Goal: Task Accomplishment & Management: Use online tool/utility

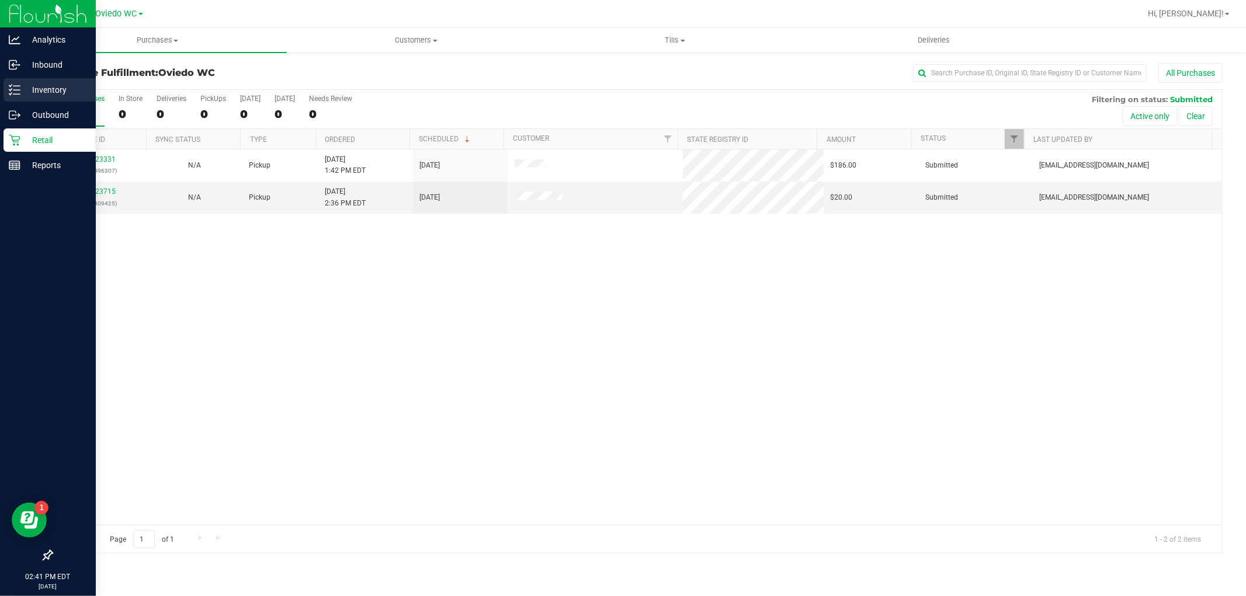
click at [39, 93] on p "Inventory" at bounding box center [55, 90] width 70 height 14
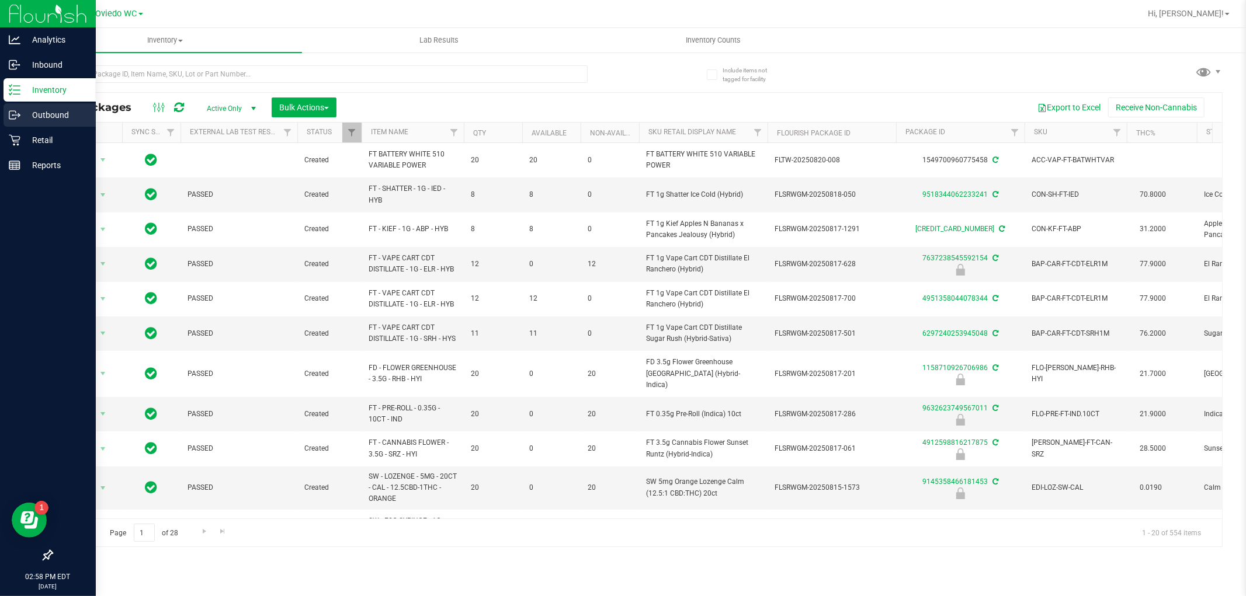
click at [43, 123] on div "Outbound" at bounding box center [50, 114] width 92 height 23
click at [40, 136] on p "Retail" at bounding box center [55, 140] width 70 height 14
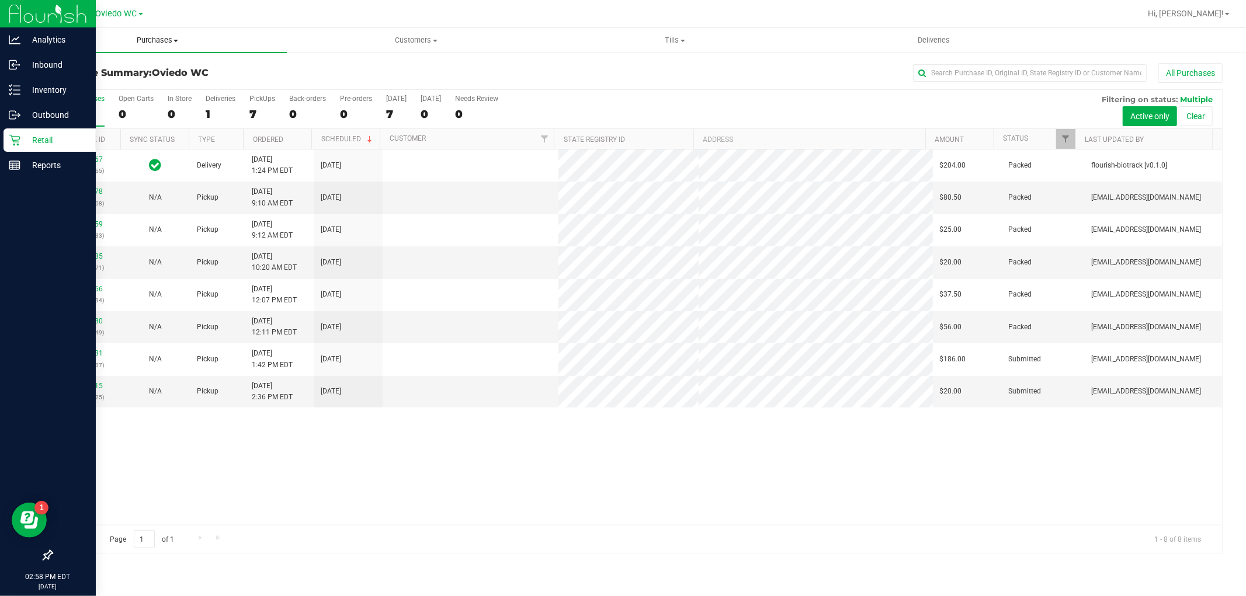
click at [161, 36] on span "Purchases" at bounding box center [157, 40] width 259 height 11
click at [128, 79] on li "Fulfillment" at bounding box center [157, 85] width 259 height 14
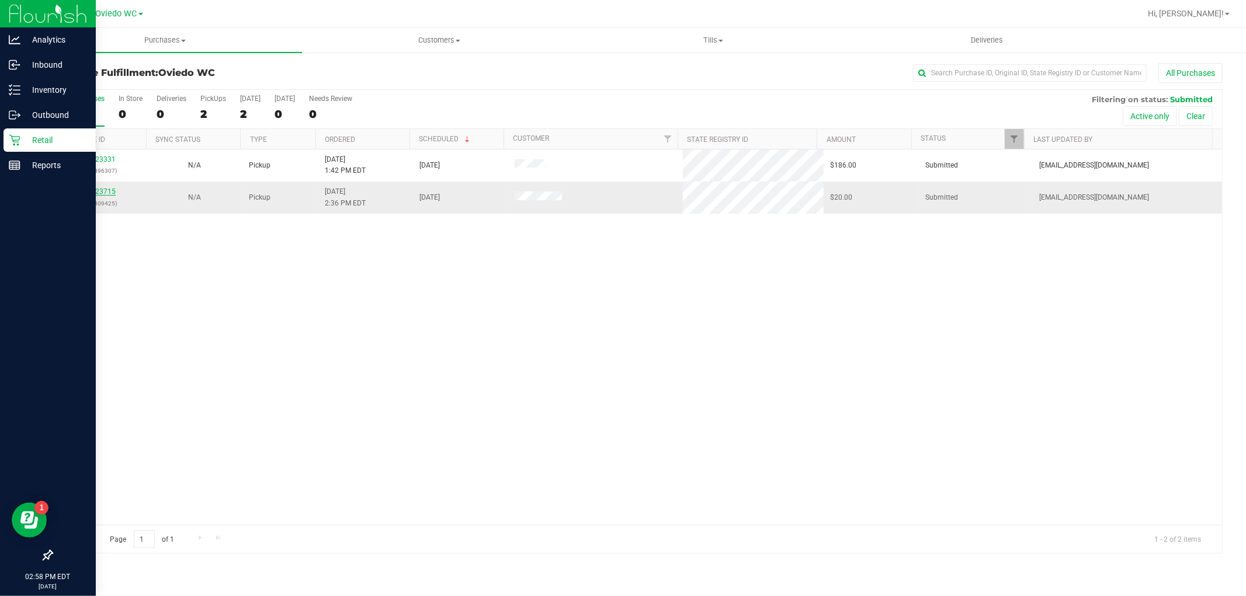
click at [96, 192] on link "11823715" at bounding box center [99, 191] width 33 height 8
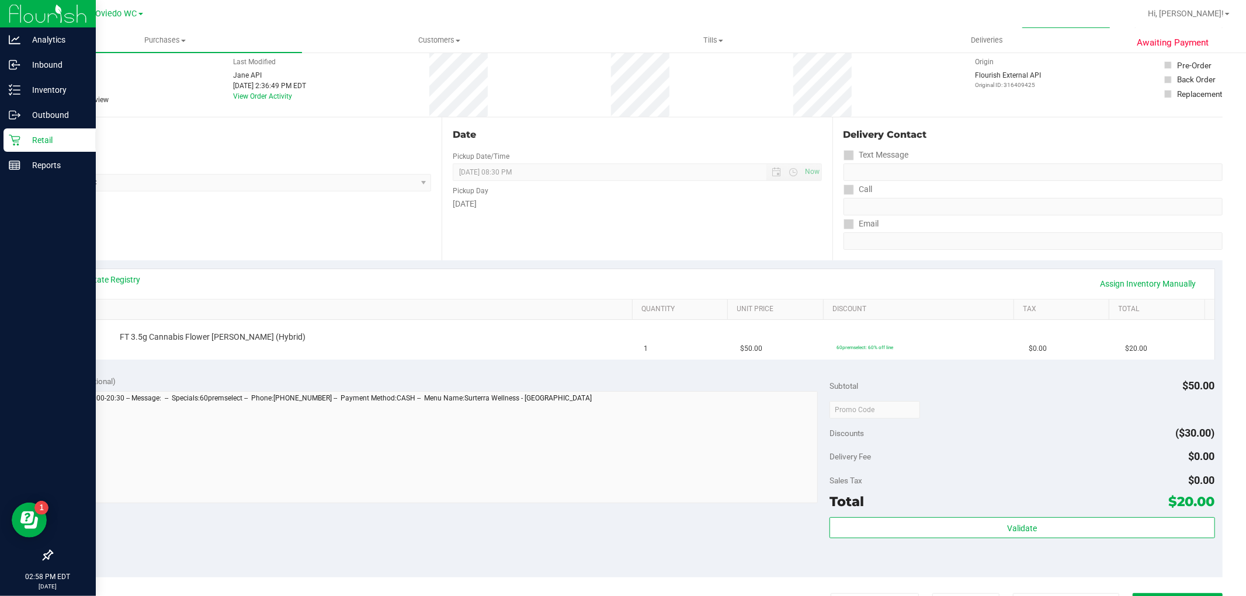
scroll to position [130, 0]
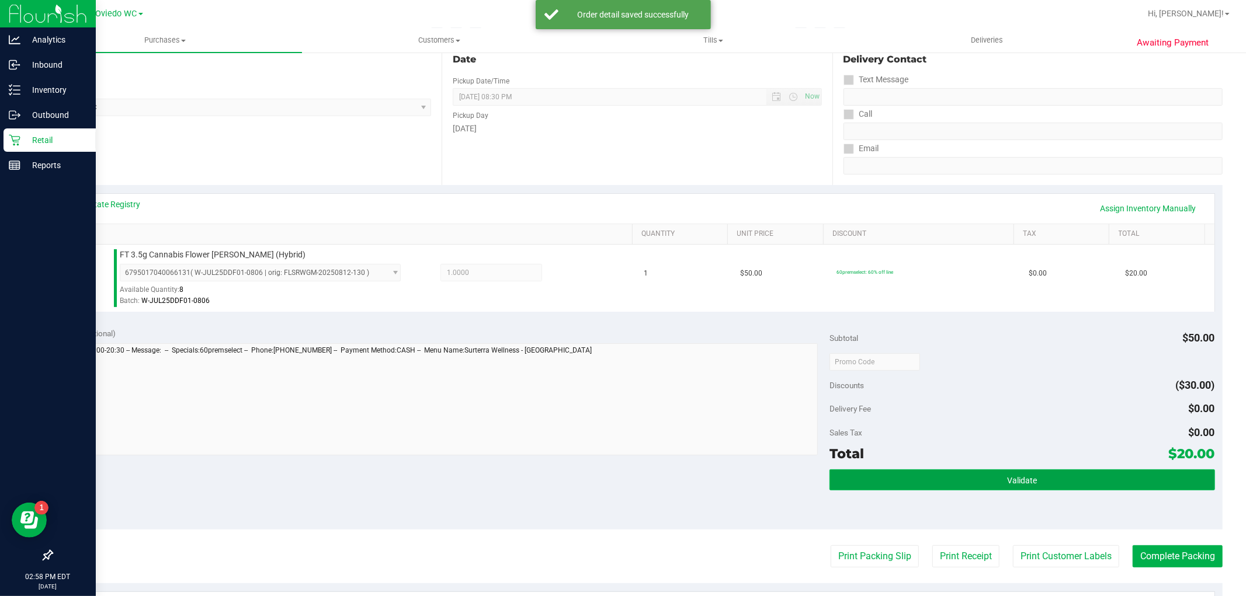
click at [1048, 486] on button "Validate" at bounding box center [1021, 480] width 385 height 21
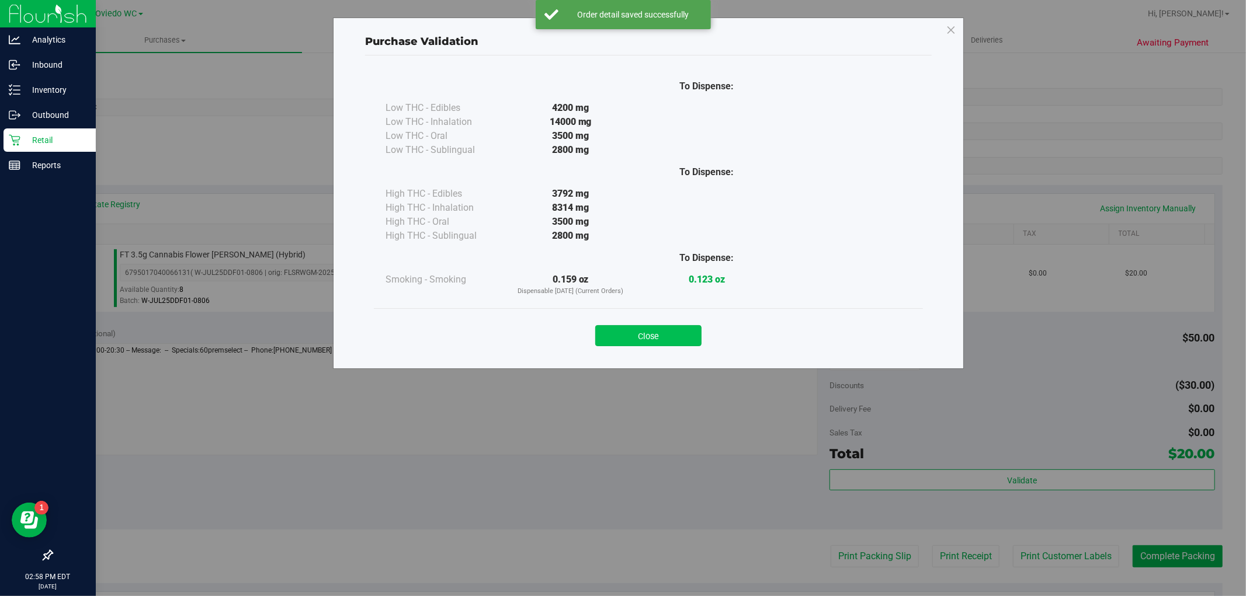
click at [667, 343] on button "Close" at bounding box center [648, 335] width 106 height 21
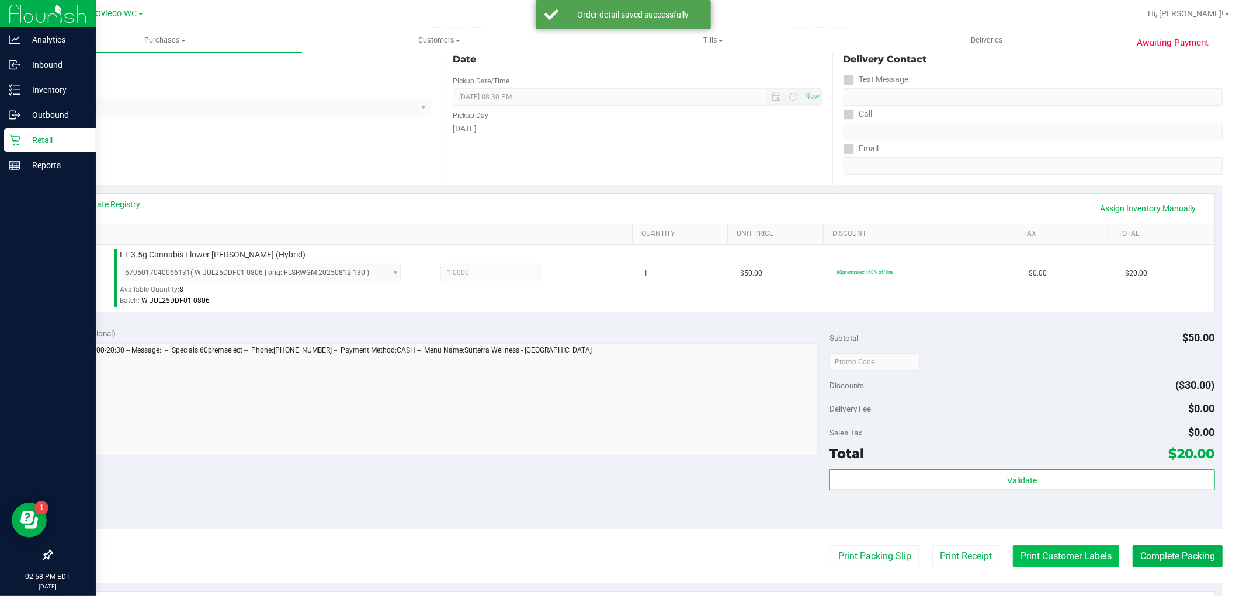
click at [1043, 548] on button "Print Customer Labels" at bounding box center [1066, 556] width 106 height 22
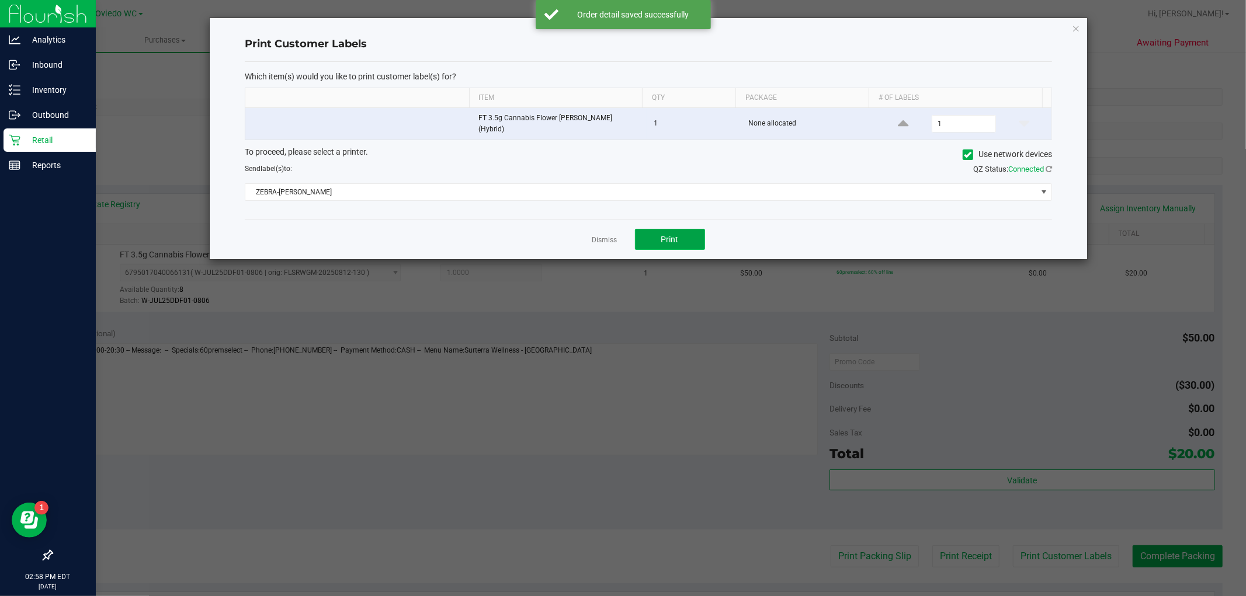
click at [690, 239] on button "Print" at bounding box center [670, 239] width 70 height 21
click at [602, 235] on link "Dismiss" at bounding box center [604, 240] width 25 height 10
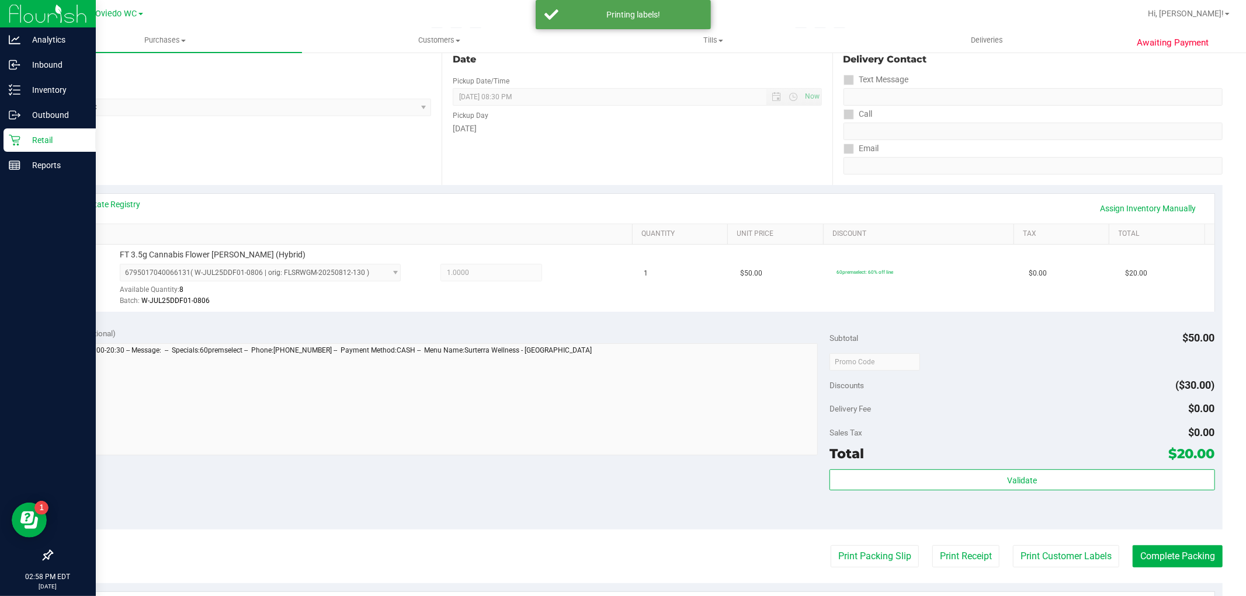
click at [1162, 539] on purchase-details "Back Edit Purchase Cancel Purchase View Profile # 11823715 BioTrack ID: - Submi…" at bounding box center [636, 367] width 1171 height 868
click at [1165, 553] on button "Complete Packing" at bounding box center [1177, 556] width 90 height 22
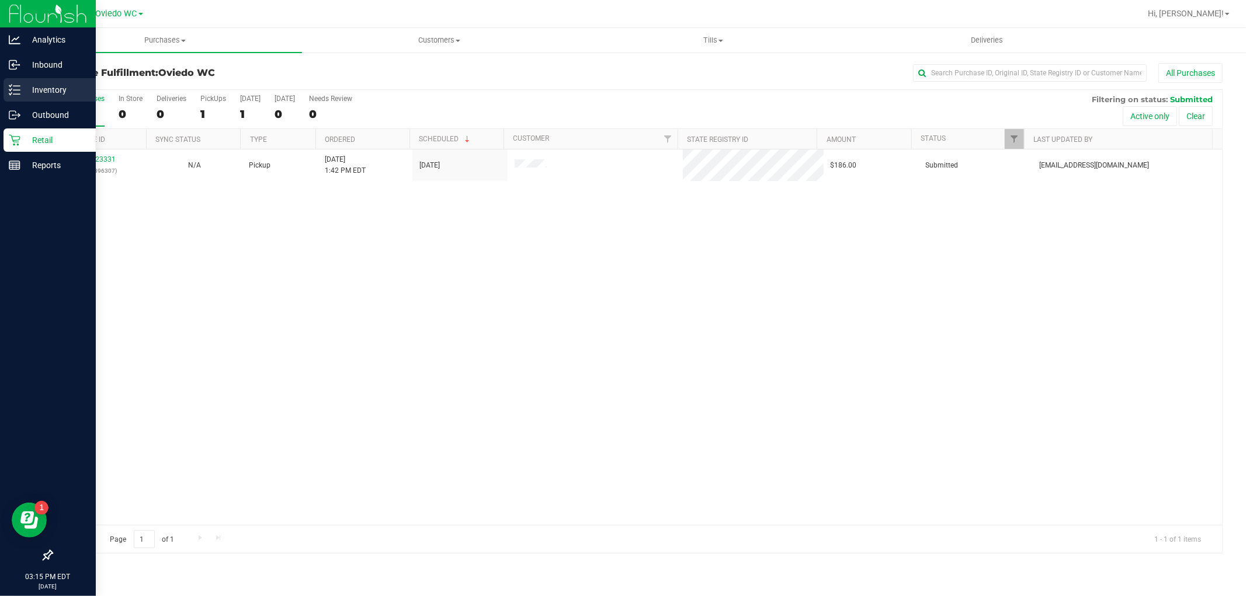
click at [30, 94] on p "Inventory" at bounding box center [55, 90] width 70 height 14
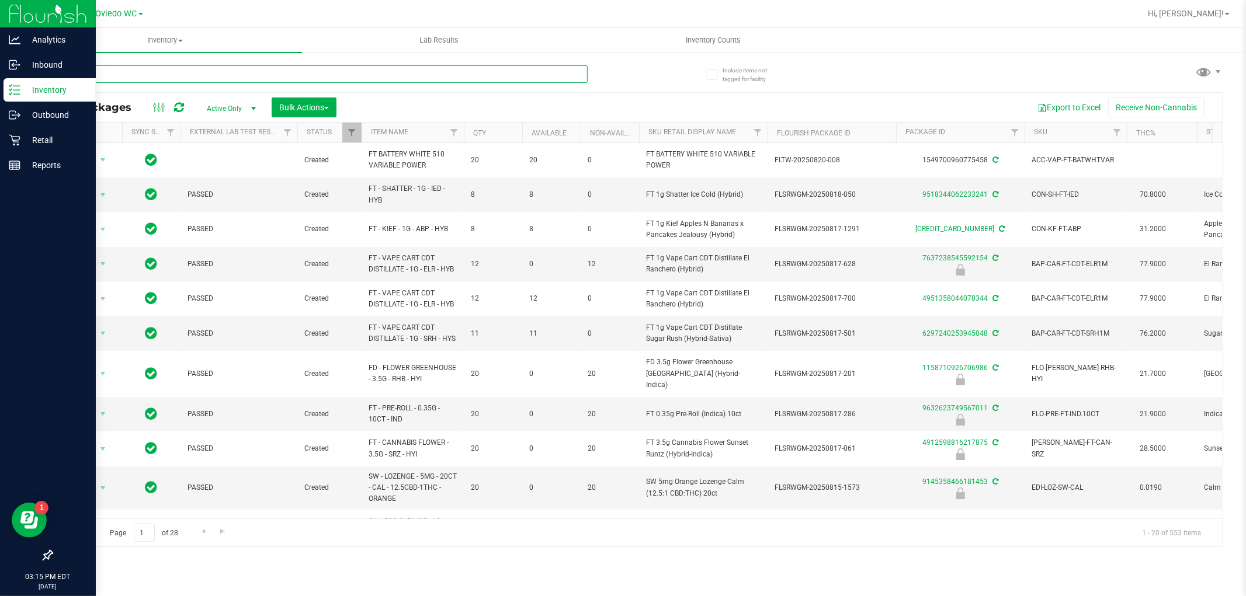
click at [213, 78] on input "text" at bounding box center [319, 74] width 536 height 18
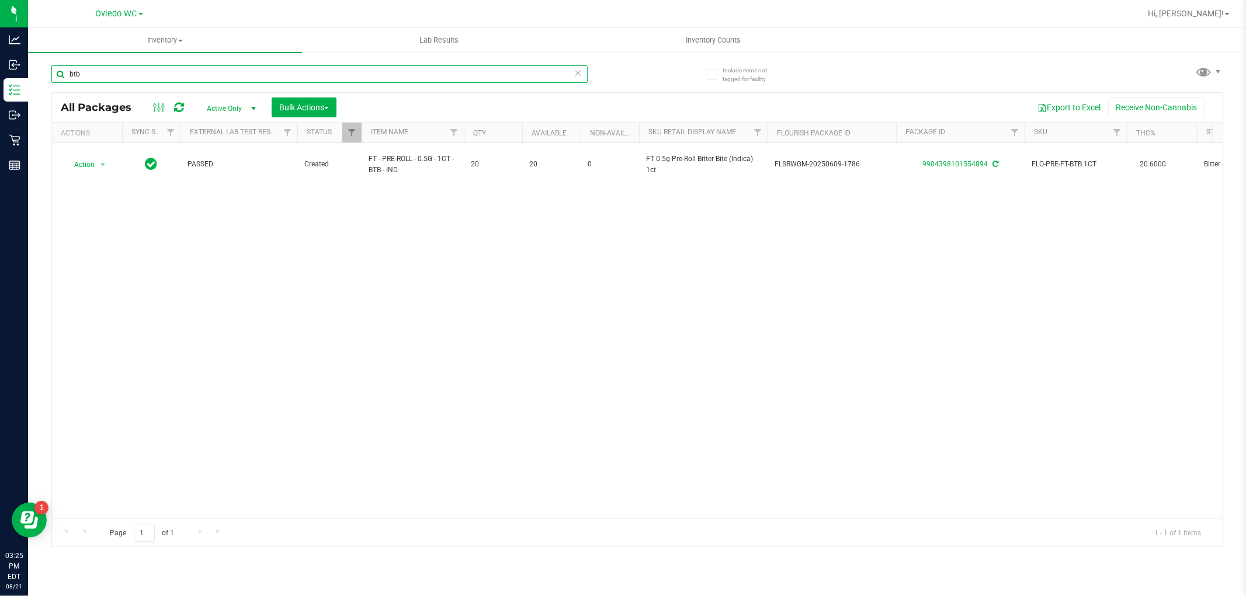
click at [88, 67] on input "btb" at bounding box center [319, 74] width 536 height 18
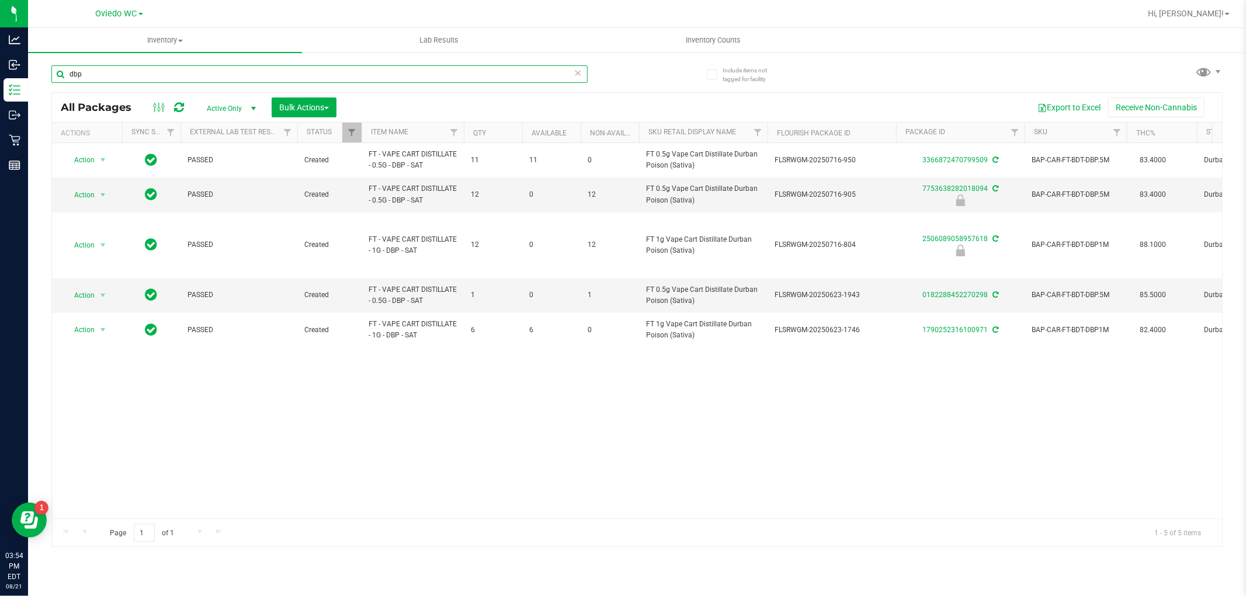
click at [119, 78] on input "dbp" at bounding box center [319, 74] width 536 height 18
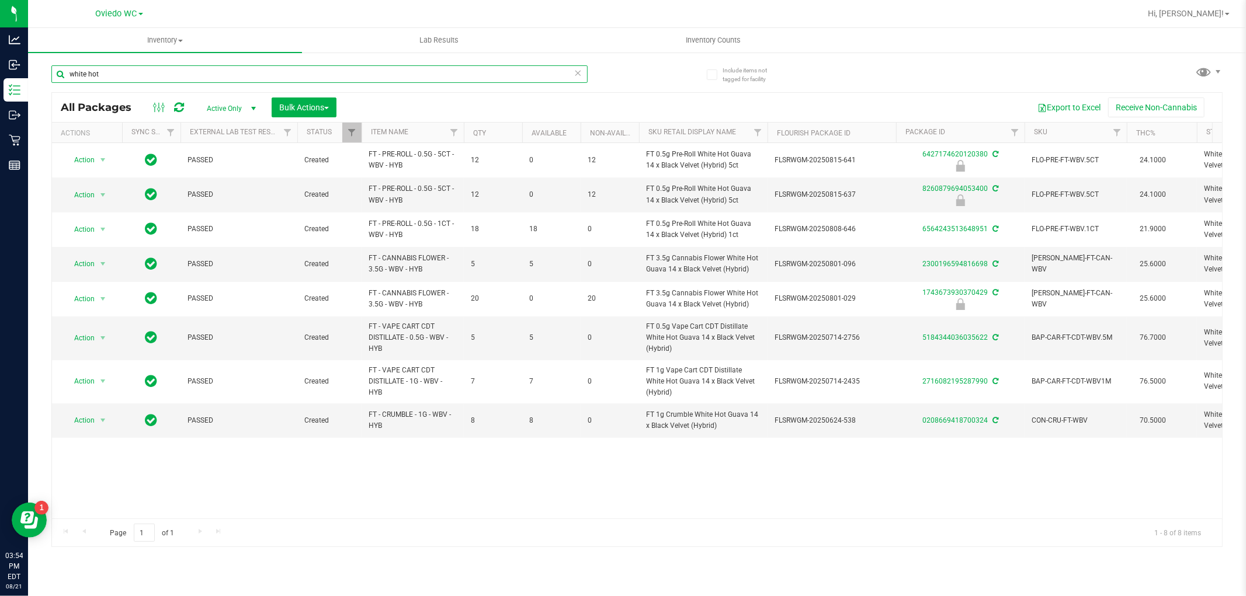
type input "white hot"
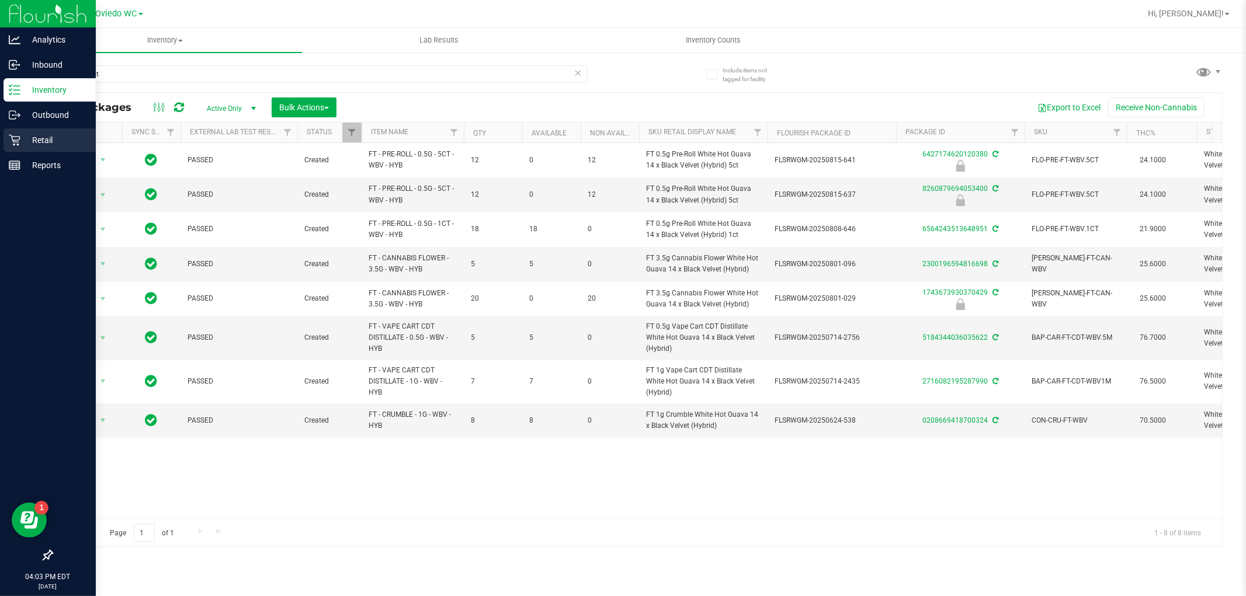
click at [48, 148] on div "Retail" at bounding box center [50, 139] width 92 height 23
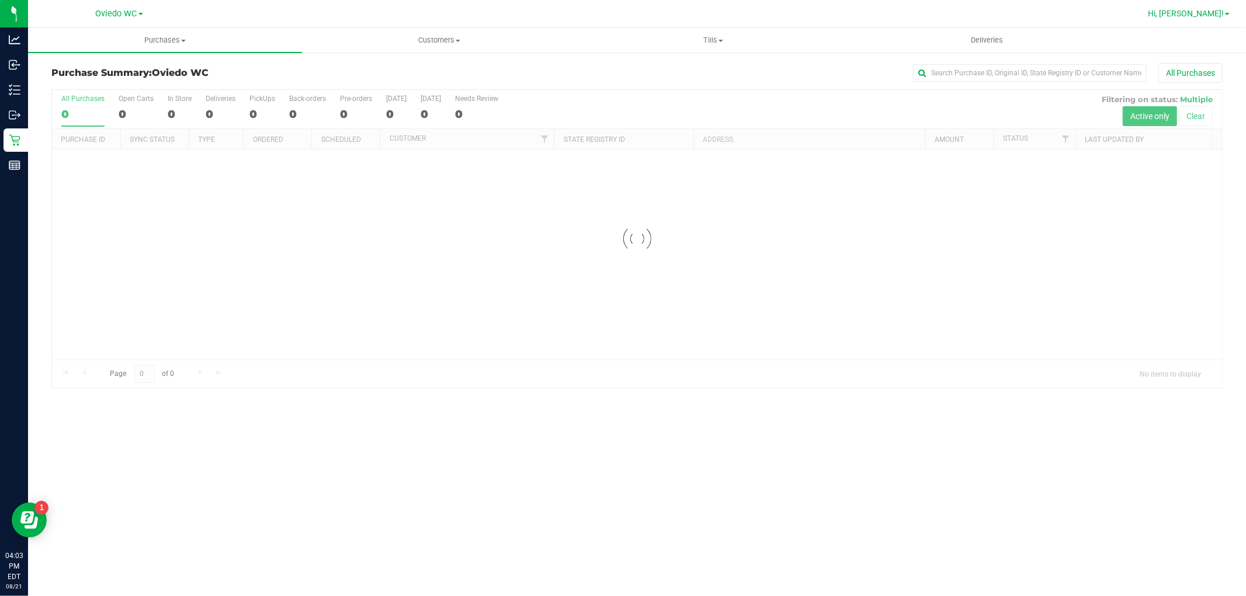
click at [1222, 13] on span "Hi, [PERSON_NAME]!" at bounding box center [1186, 13] width 76 height 9
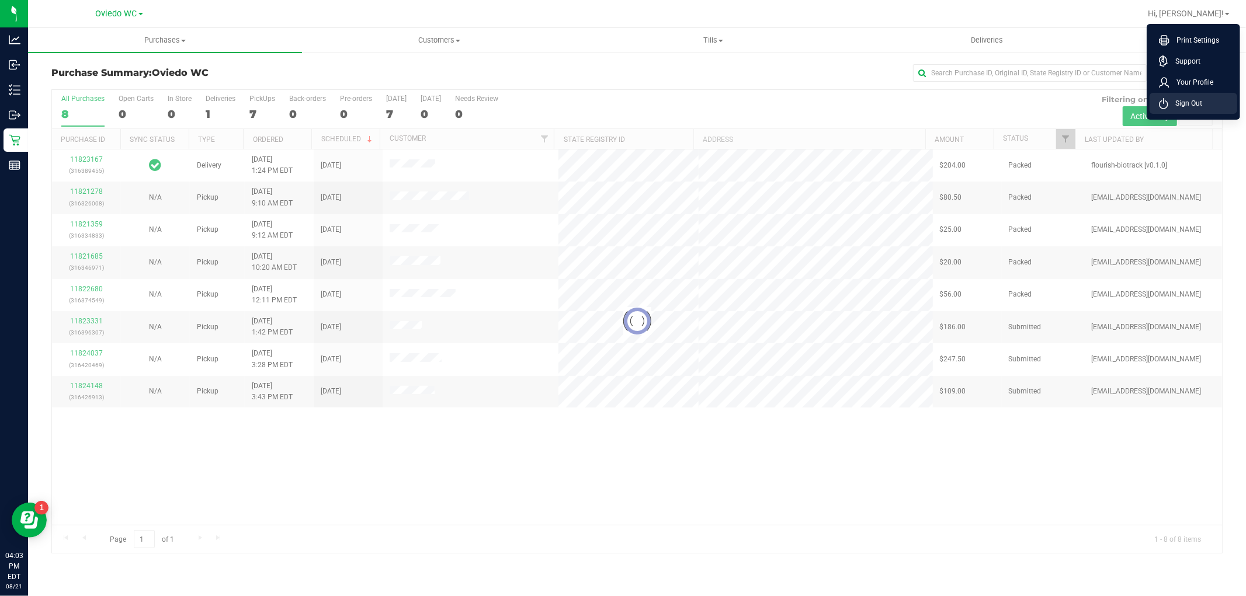
click at [1176, 107] on span "Sign Out" at bounding box center [1185, 104] width 34 height 12
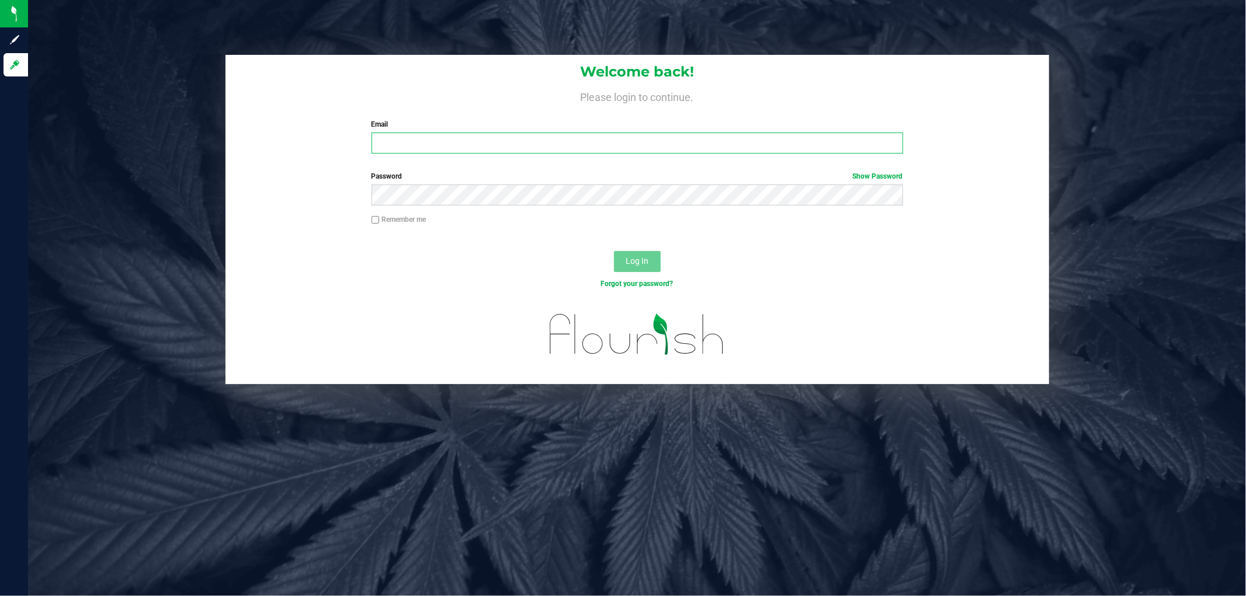
click at [416, 148] on input "Email" at bounding box center [636, 143] width 531 height 21
type input "[EMAIL_ADDRESS][DOMAIN_NAME]"
click at [614, 251] on button "Log In" at bounding box center [637, 261] width 47 height 21
